Goal: Check status

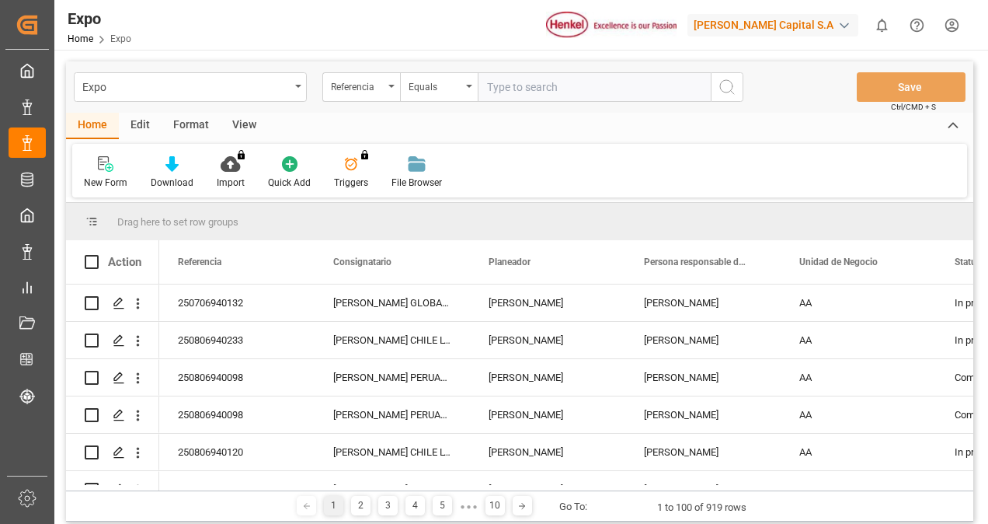
click at [511, 84] on input "text" at bounding box center [594, 87] width 233 height 30
paste input "250706940092"
type input "250706940092"
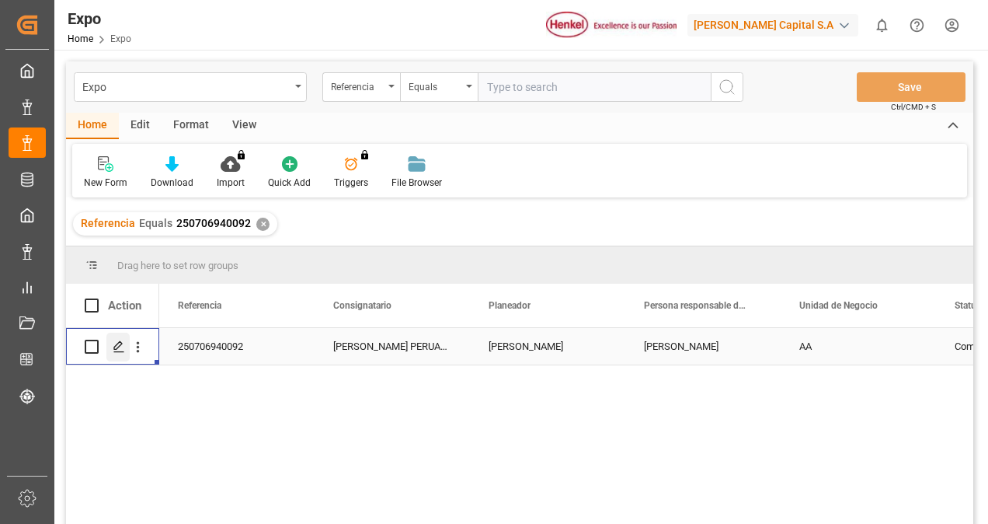
click at [110, 349] on div "Press SPACE to select this row." at bounding box center [117, 346] width 23 height 29
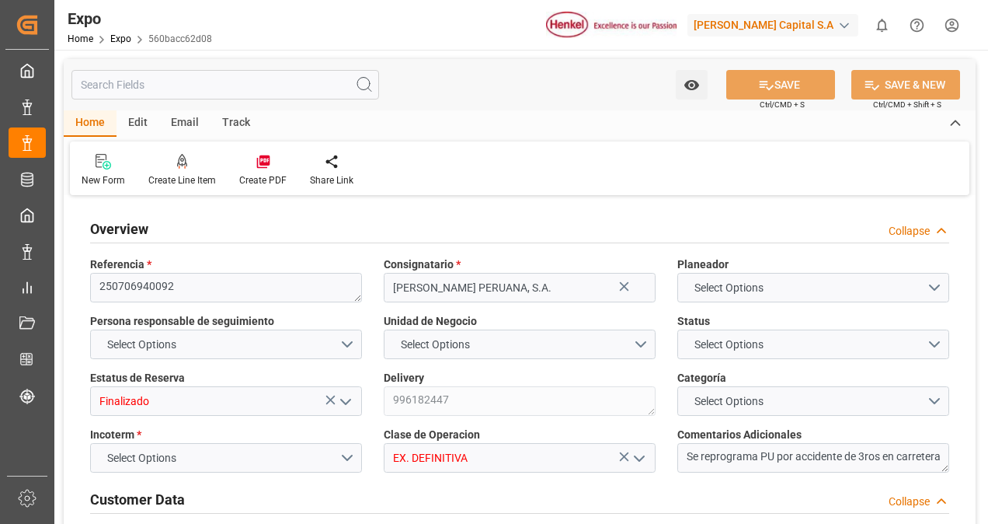
type input "10260"
type input "10765.44"
type input "18"
type input "9713351"
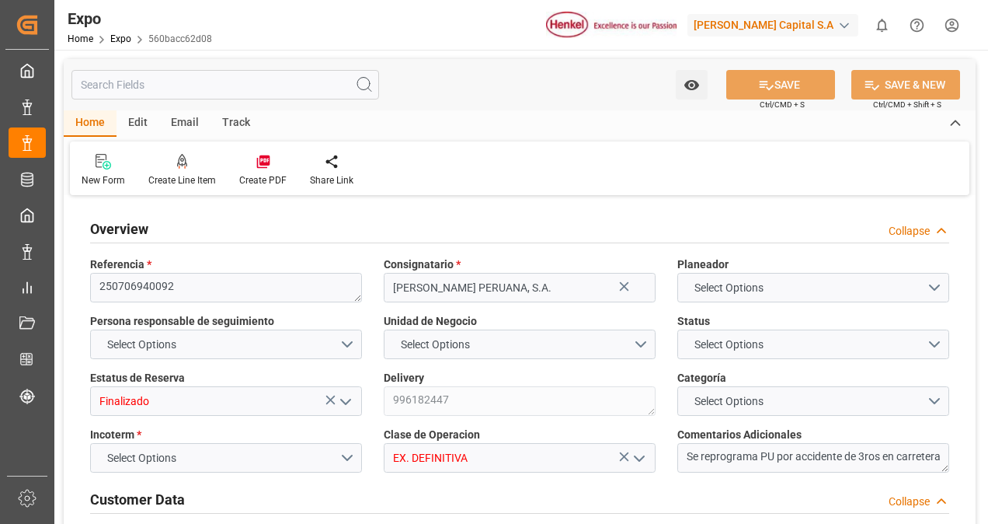
type input "9713351"
type input "MXZLO"
type input "PECLL"
type input "4578417784"
type input "4578429672"
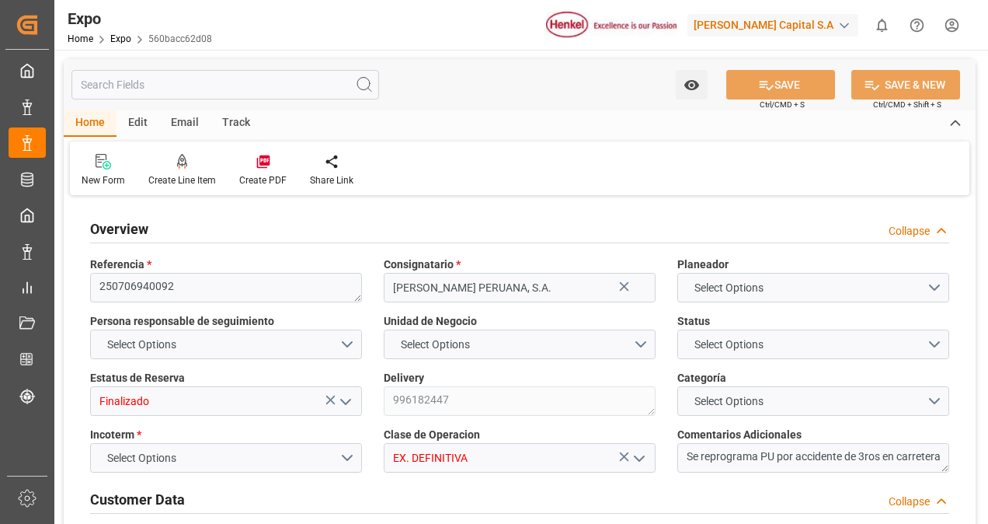
type input "9713351"
type input "[DATE]"
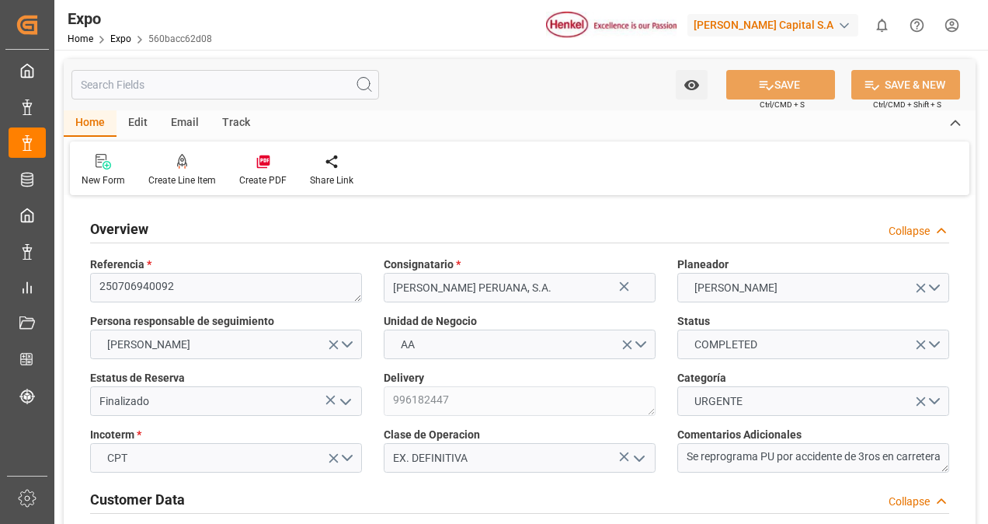
type input "[DATE]"
type input "[DATE] 00:00"
type input "[DATE]"
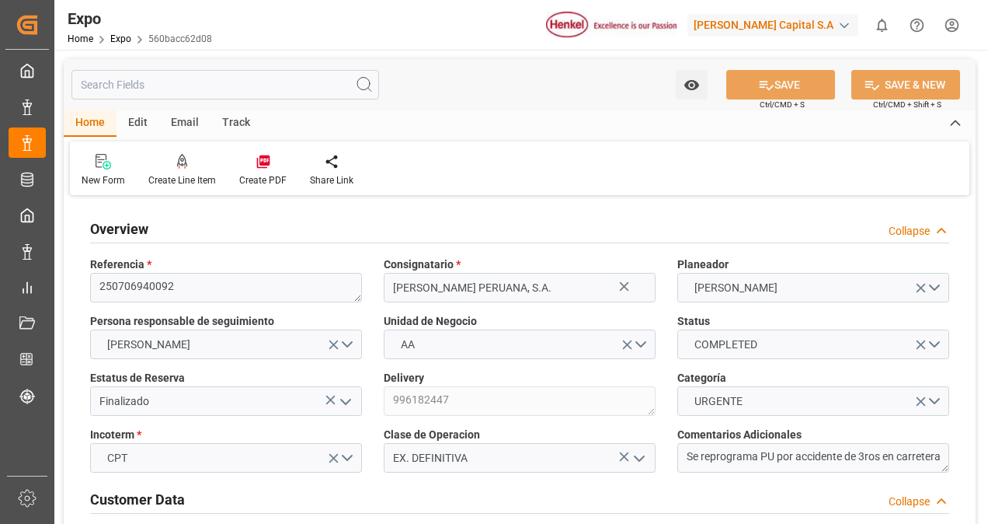
type input "[DATE] 02:48"
type input "[DATE]"
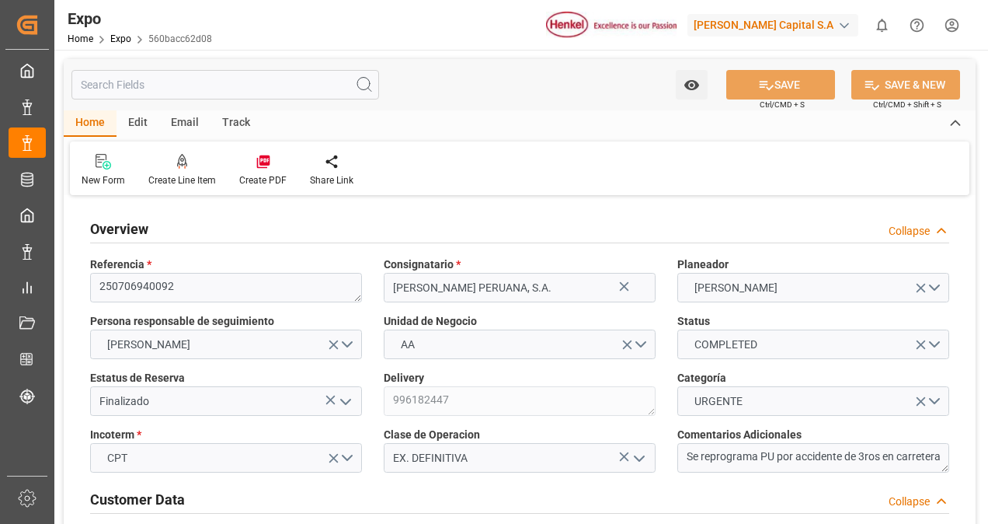
type input "[DATE]"
type input "[DATE] 21:00"
type input "[DATE] 00:00"
type input "[DATE] 03:24"
type input "[DATE] 21:00"
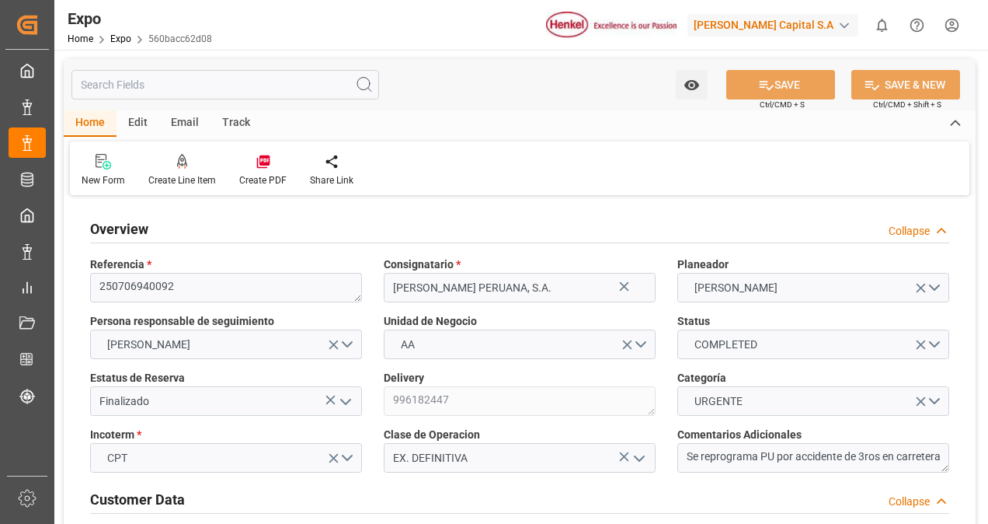
type input "[DATE] 00:00"
type input "[DATE] 23:30"
type input "[DATE]"
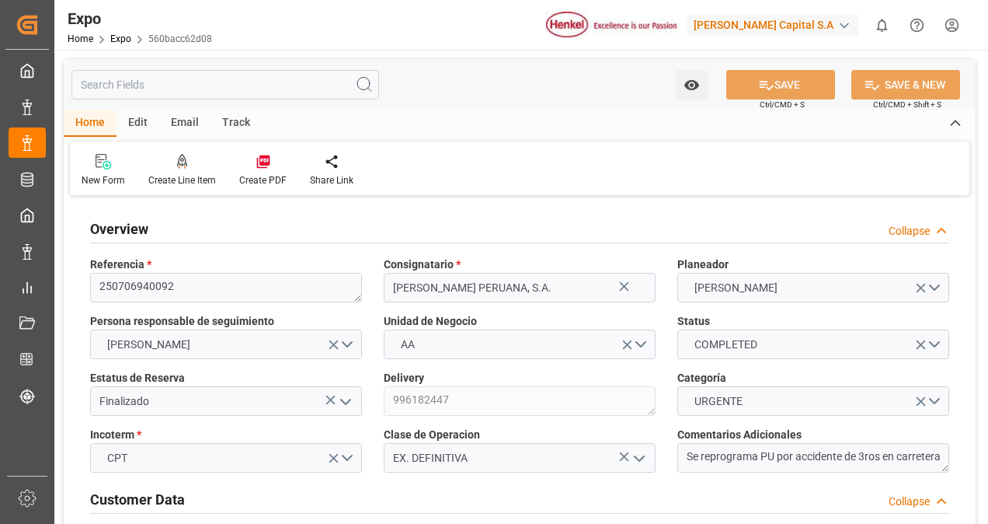
type input "[DATE]"
type input "[DATE] 15:30"
type input "[DATE] 22:14"
type input "[DATE] 19:16"
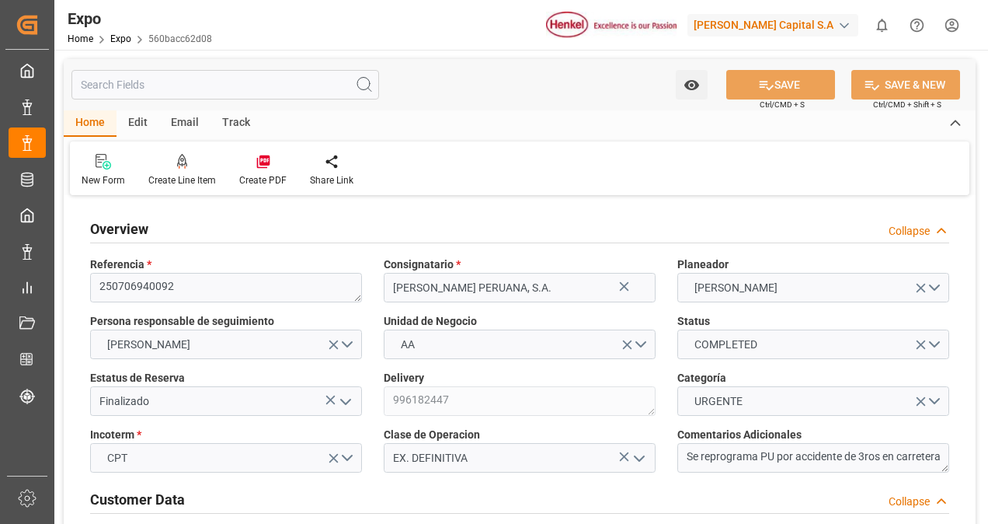
type input "[DATE] 22:00"
type input "[DATE] 03:22"
type input "[DATE] 21:00"
type input "[DATE] 01:50"
type input "[DATE] 07:42"
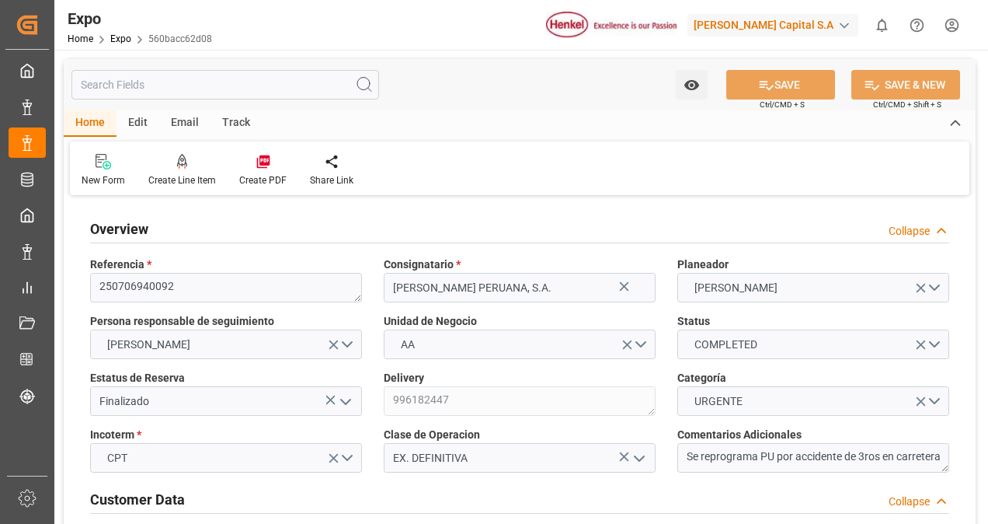
type input "[DATE] 13:33"
type input "[DATE] 16:53"
type input "[DATE] 07:42"
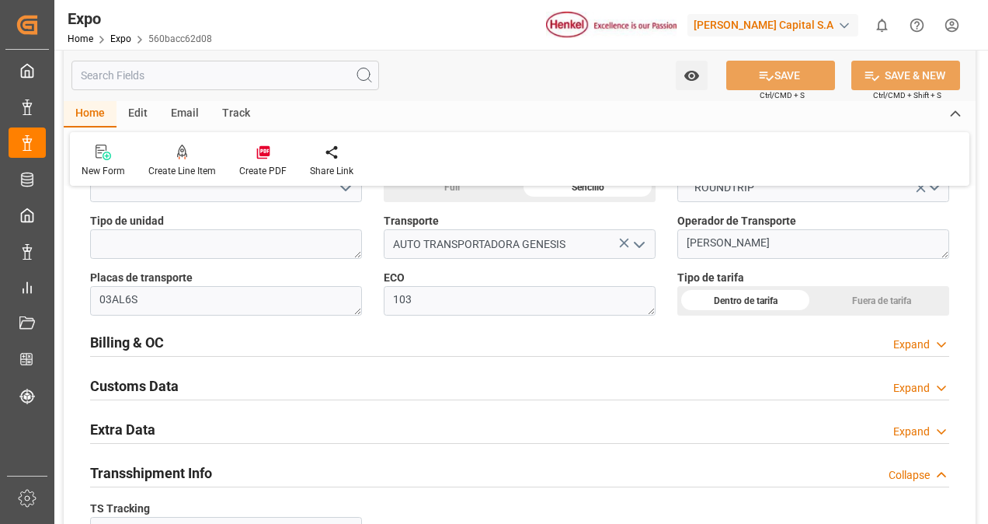
scroll to position [2366, 0]
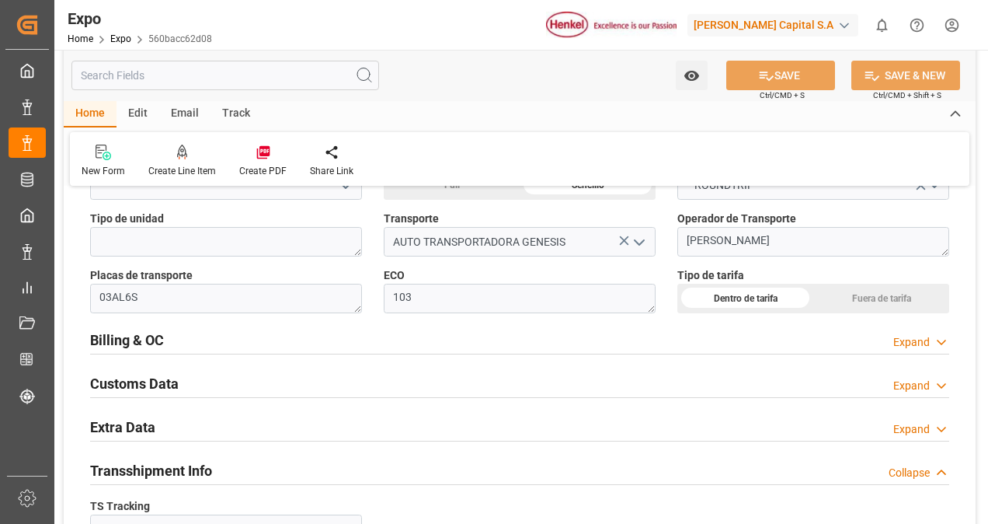
click at [367, 331] on div "Billing & OC Expand" at bounding box center [519, 339] width 859 height 30
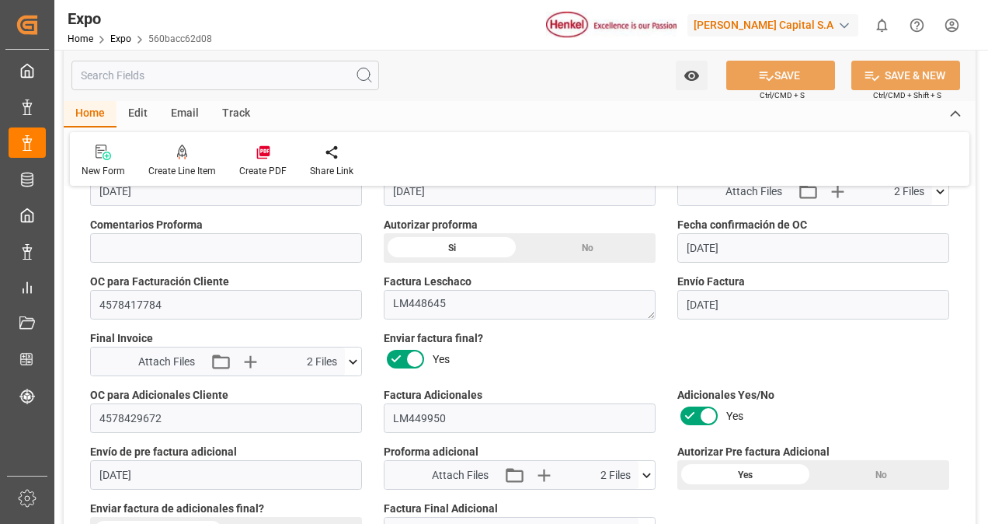
scroll to position [2575, 0]
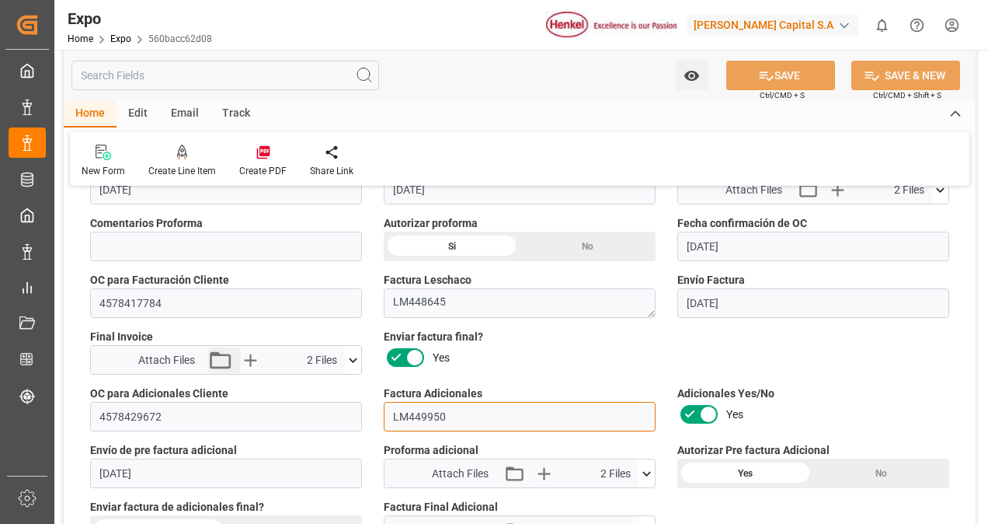
drag, startPoint x: 470, startPoint y: 402, endPoint x: 234, endPoint y: 353, distance: 241.3
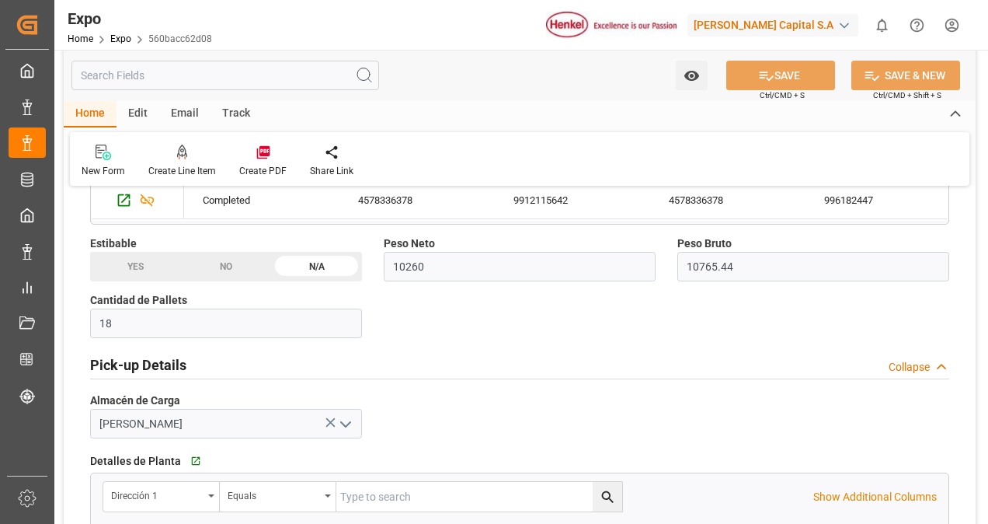
scroll to position [717, 0]
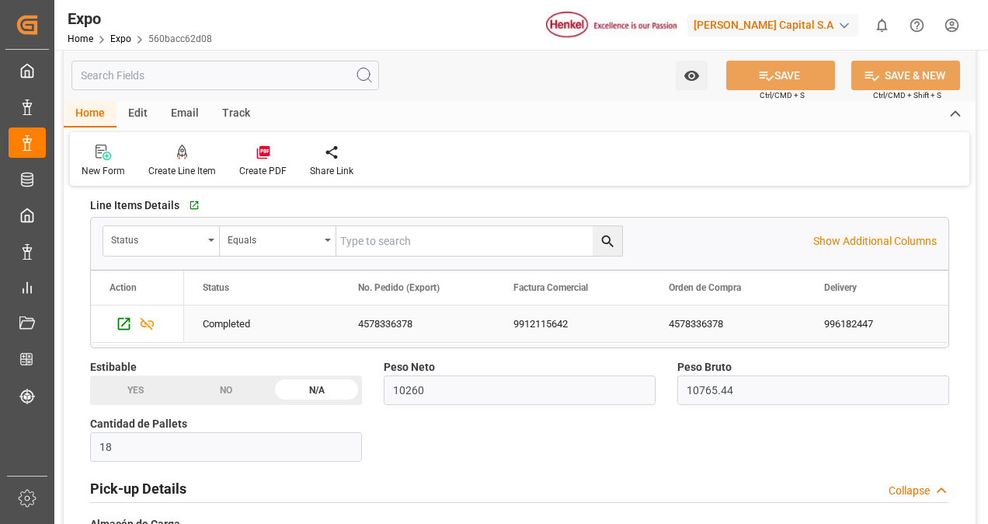
click at [559, 314] on div "9912115642" at bounding box center [572, 323] width 155 height 37
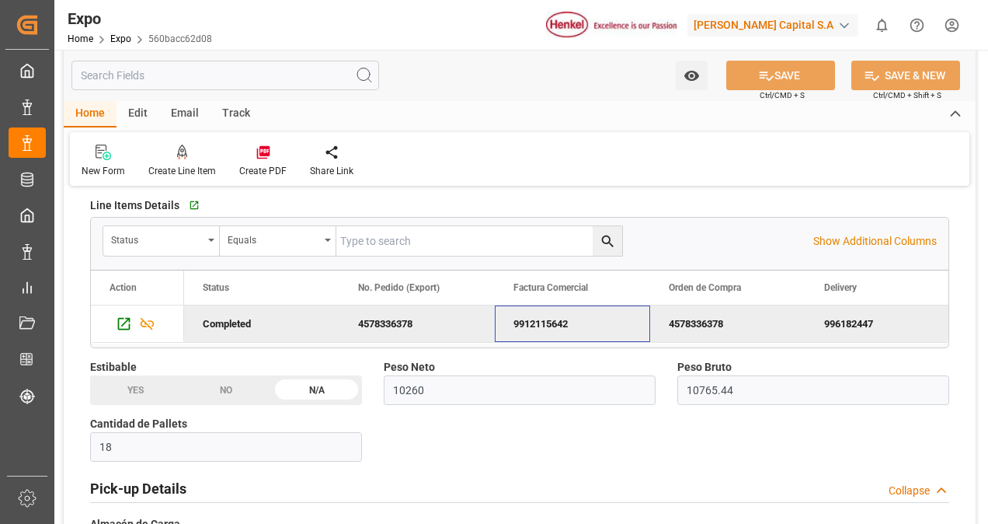
drag, startPoint x: 577, startPoint y: 315, endPoint x: 507, endPoint y: 313, distance: 69.9
click at [507, 313] on div "9912115642" at bounding box center [572, 323] width 155 height 37
drag, startPoint x: 507, startPoint y: 313, endPoint x: 589, endPoint y: 318, distance: 81.7
click at [589, 318] on div "9912115642" at bounding box center [572, 323] width 155 height 37
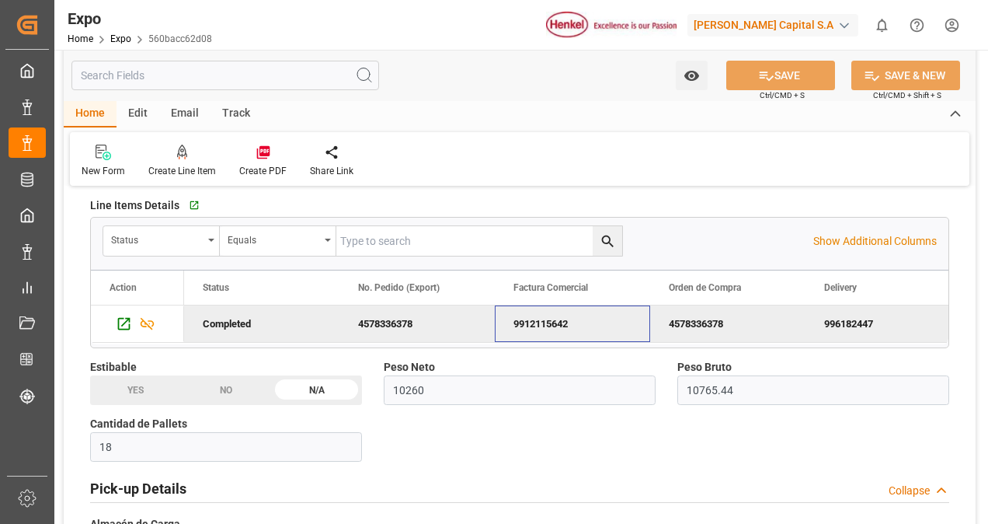
click at [548, 324] on div "9912115642" at bounding box center [572, 323] width 155 height 37
click at [528, 315] on div "9912115642" at bounding box center [572, 323] width 155 height 37
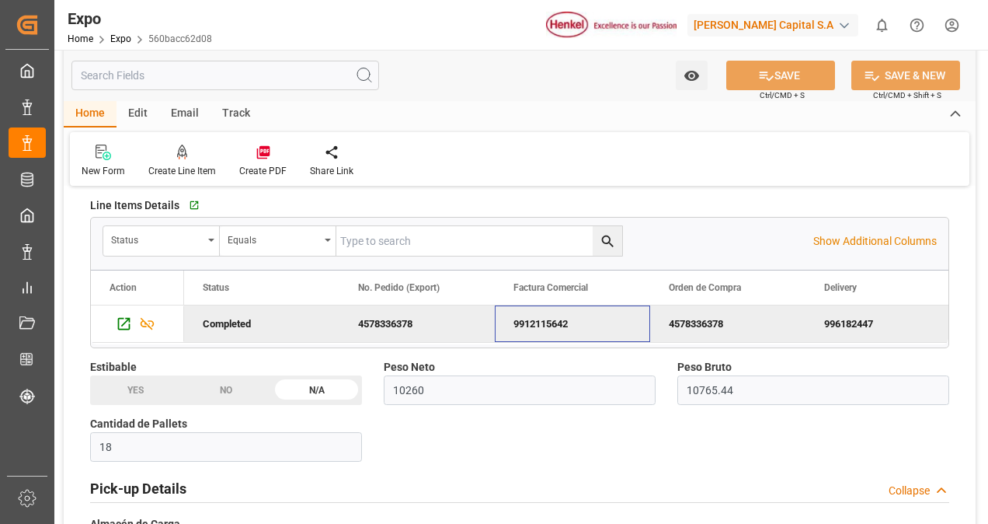
click at [528, 315] on div "9912115642" at bounding box center [572, 323] width 155 height 37
click at [570, 315] on div "9912115642" at bounding box center [572, 323] width 155 height 37
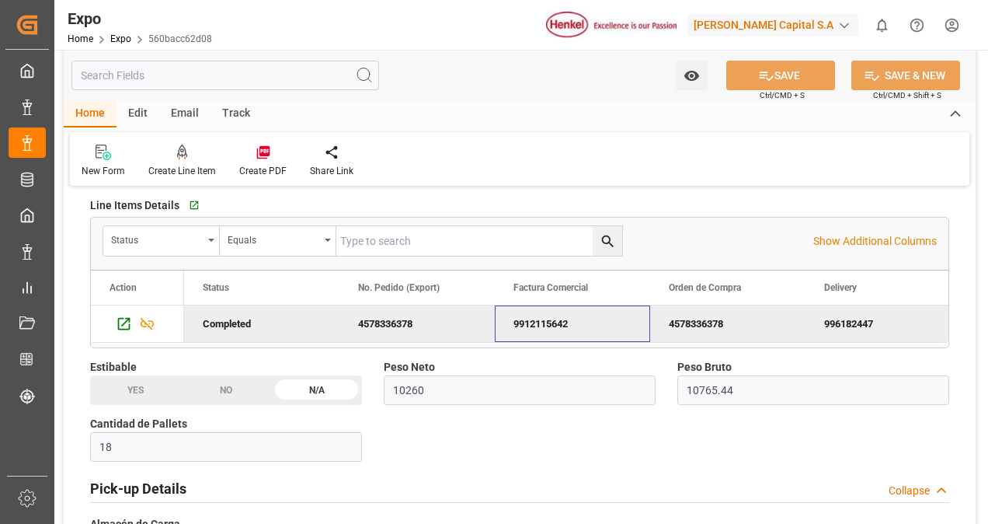
click at [570, 315] on div "9912115642" at bounding box center [572, 323] width 155 height 37
drag, startPoint x: 517, startPoint y: 315, endPoint x: 570, endPoint y: 309, distance: 53.2
click at [570, 309] on div "9912115642" at bounding box center [572, 323] width 155 height 37
click at [692, 320] on div "4578336378" at bounding box center [727, 323] width 155 height 37
click at [553, 311] on div "9912115642" at bounding box center [572, 323] width 155 height 37
